Goal: Navigation & Orientation: Find specific page/section

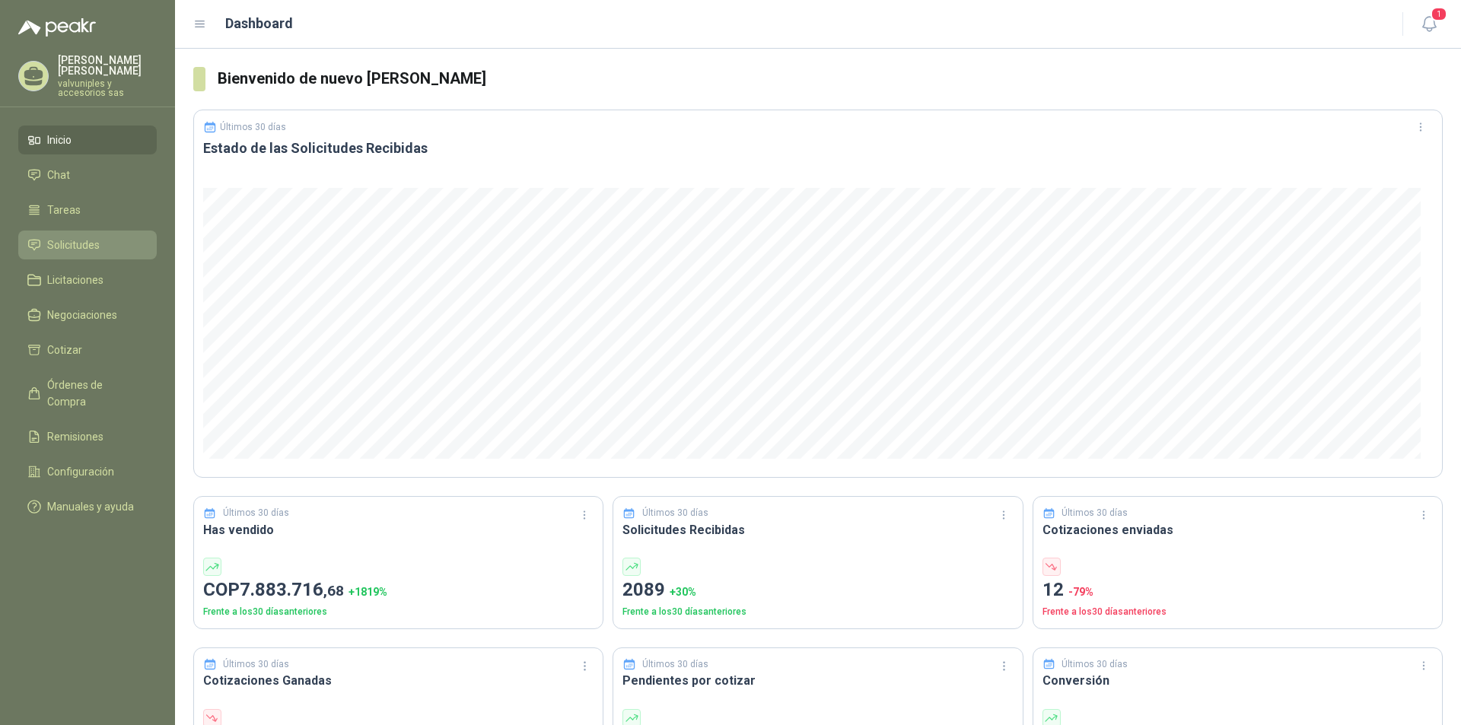
click at [55, 237] on span "Solicitudes" at bounding box center [73, 245] width 52 height 17
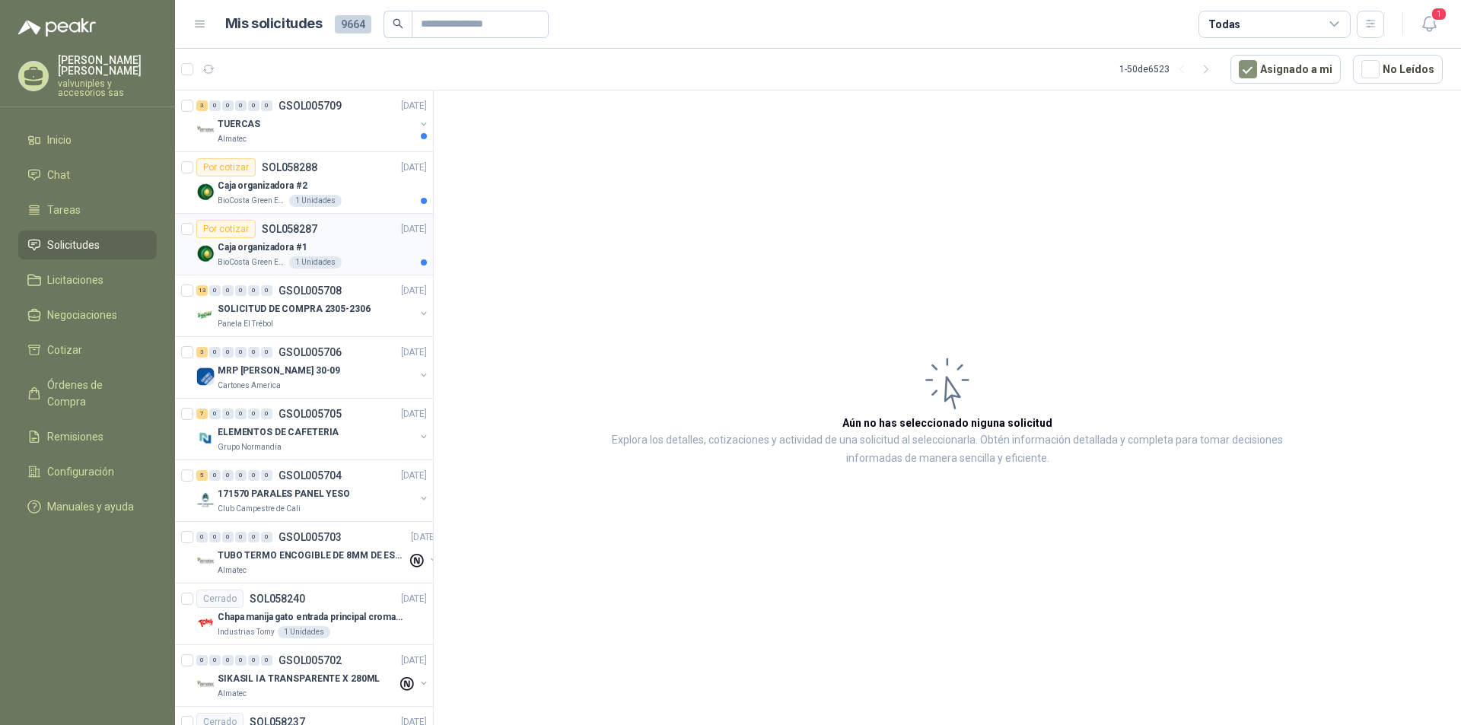
click at [258, 246] on p "Caja organizadora #1" at bounding box center [263, 247] width 90 height 14
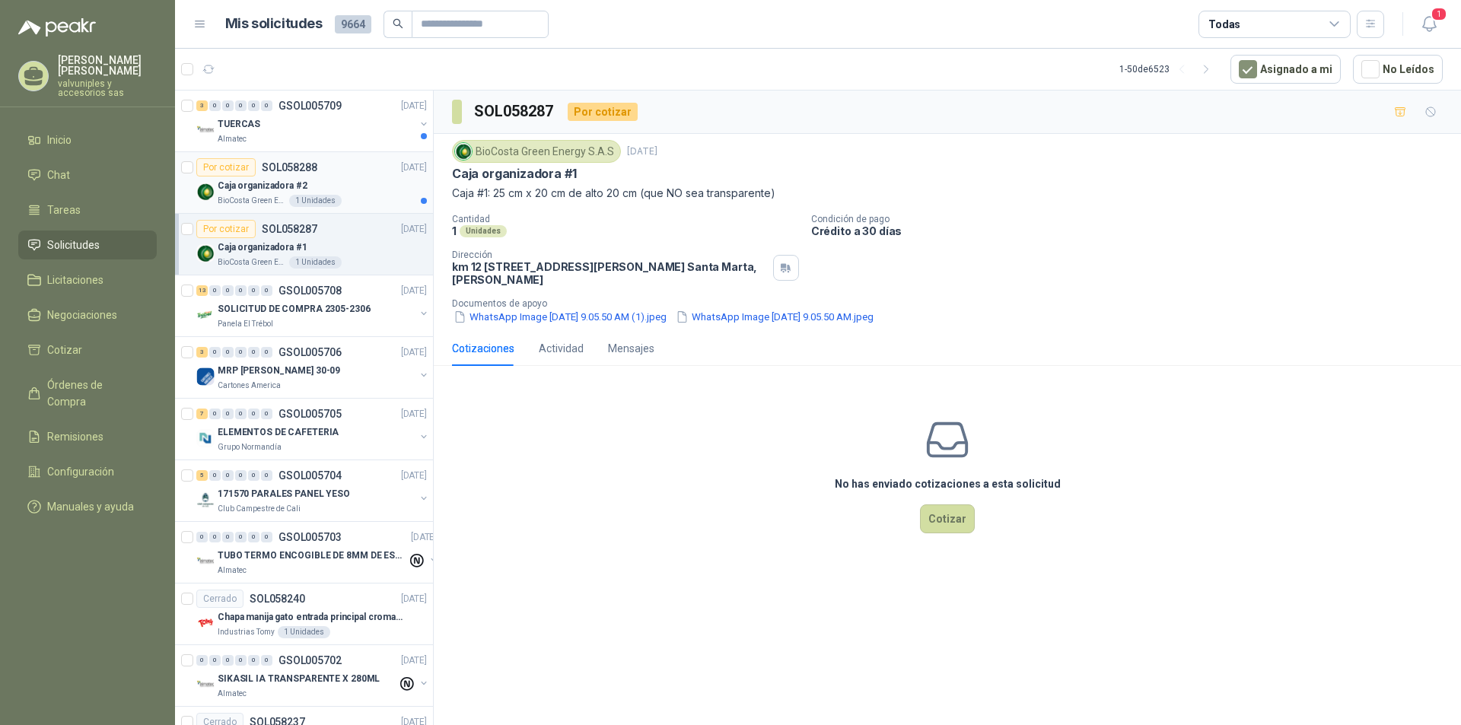
click at [241, 183] on p "Caja organizadora #2" at bounding box center [263, 186] width 90 height 14
click at [234, 119] on p "TUERCAS" at bounding box center [239, 124] width 43 height 14
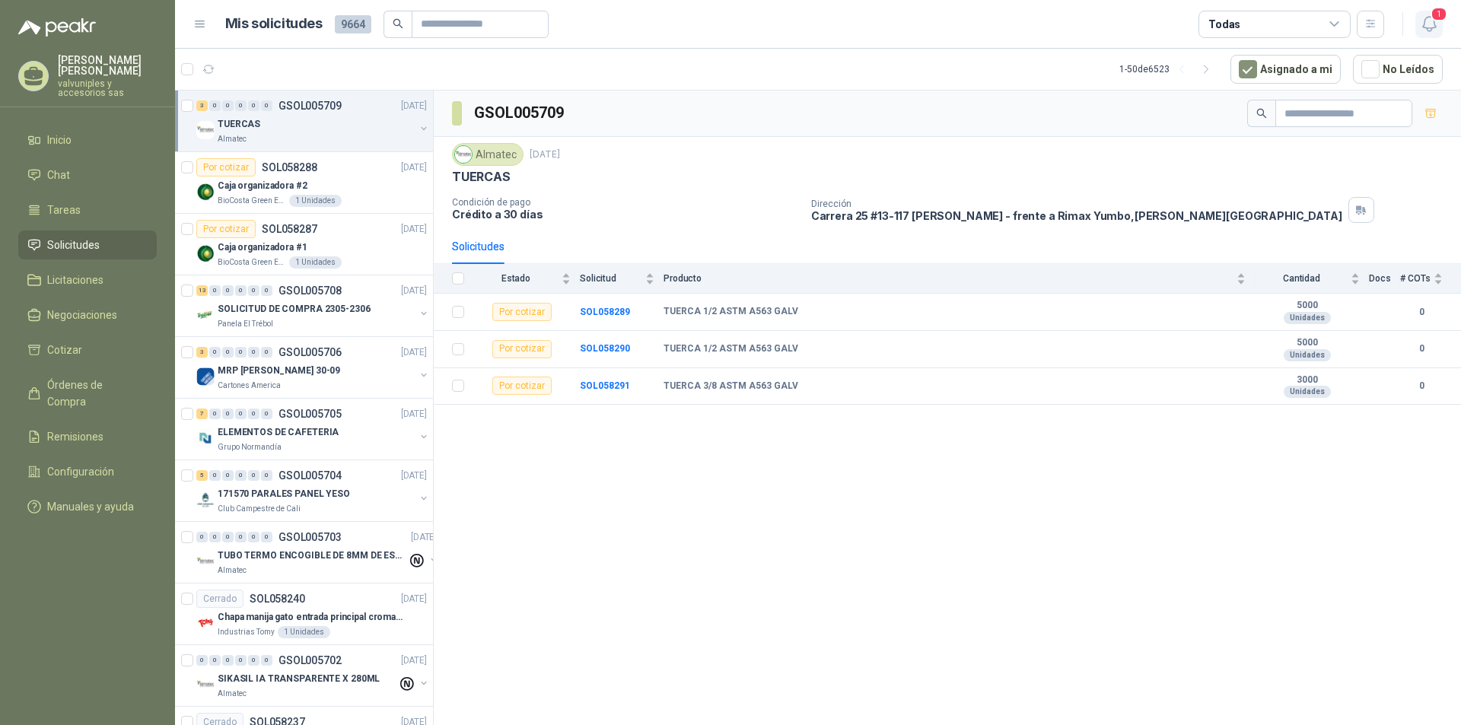
click at [1434, 21] on span "1" at bounding box center [1438, 14] width 17 height 14
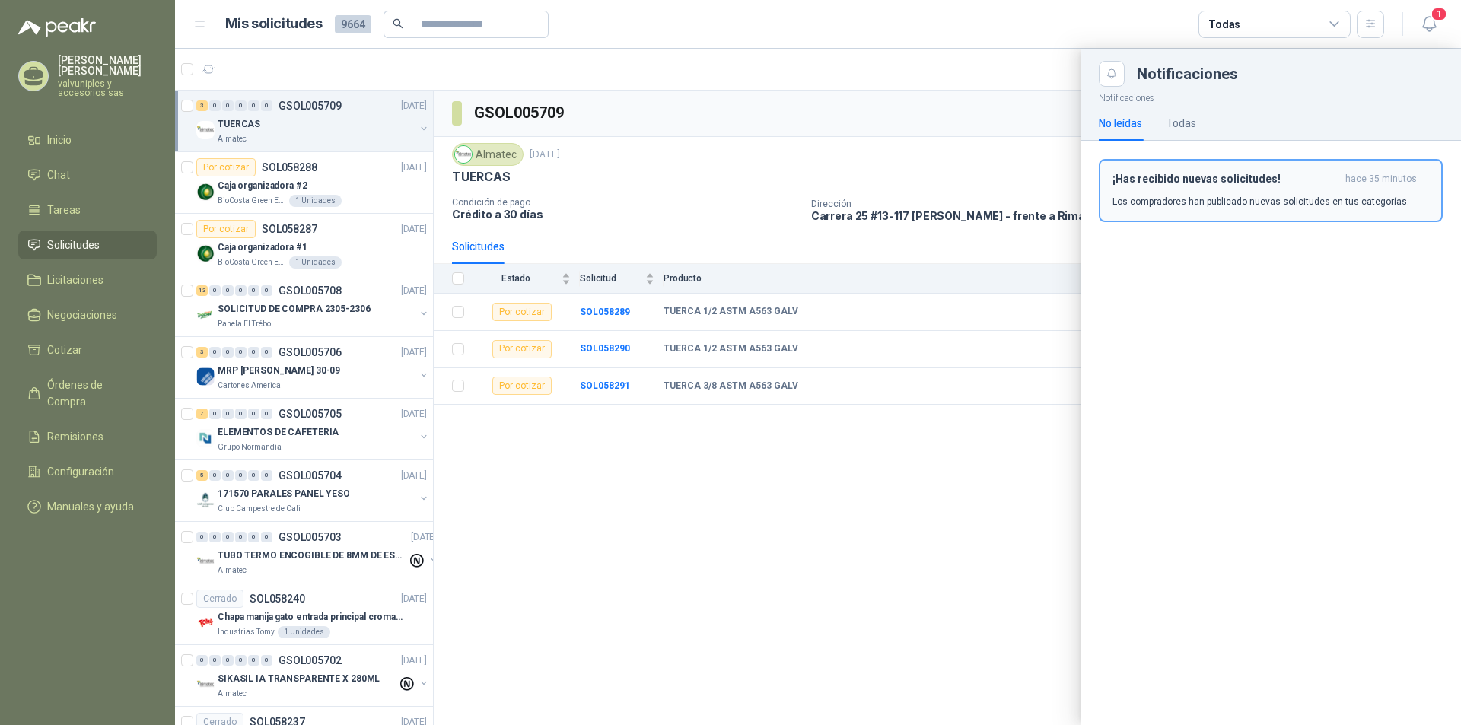
click at [1153, 182] on h3 "¡Has recibido nuevas solicitudes!" at bounding box center [1225, 179] width 227 height 13
